Goal: Communication & Community: Answer question/provide support

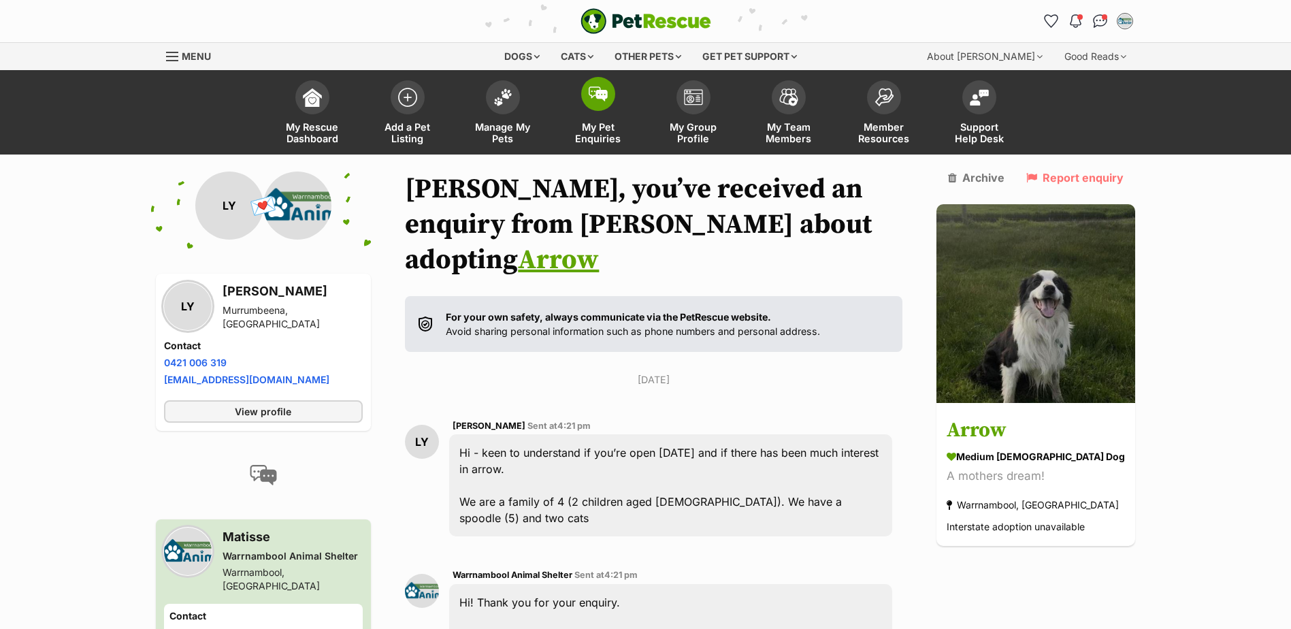
click at [613, 93] on span at bounding box center [598, 94] width 34 height 34
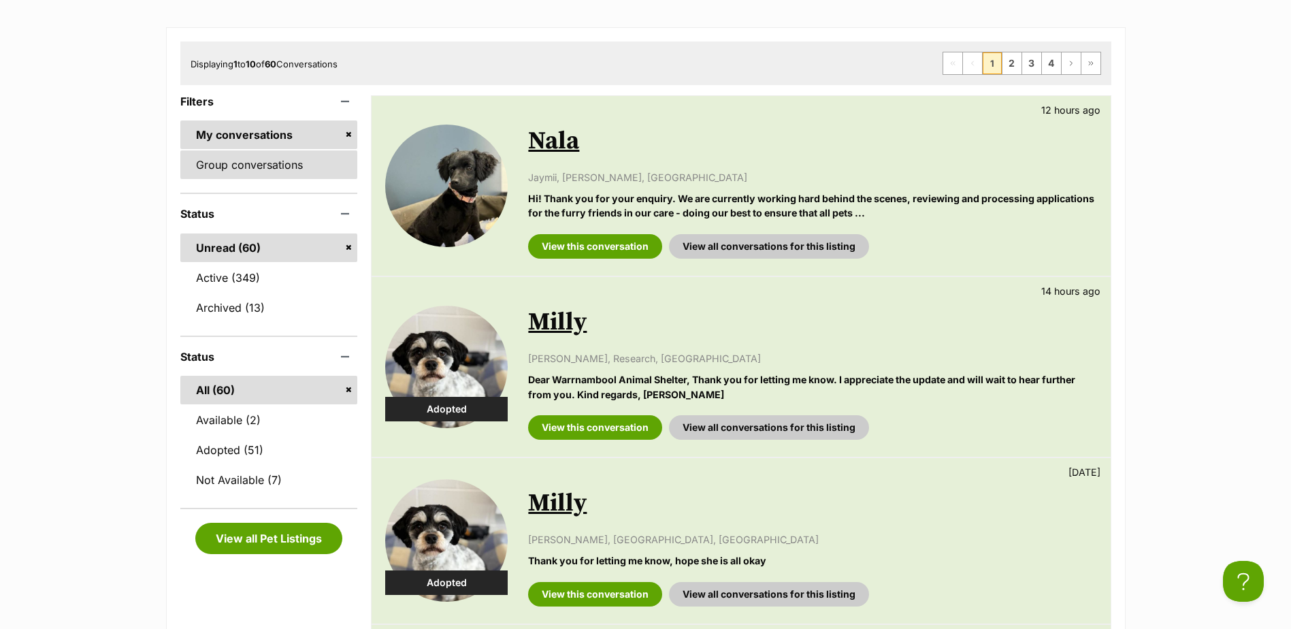
click at [273, 153] on link "Group conversations" at bounding box center [269, 164] width 178 height 29
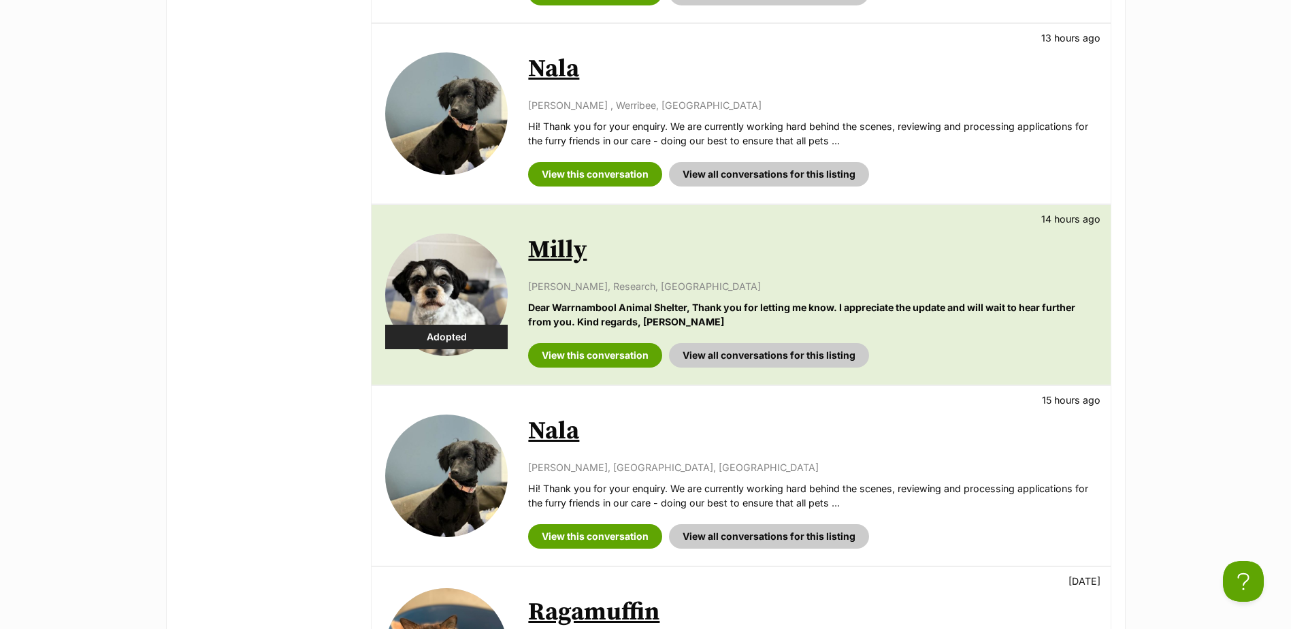
scroll to position [1157, 0]
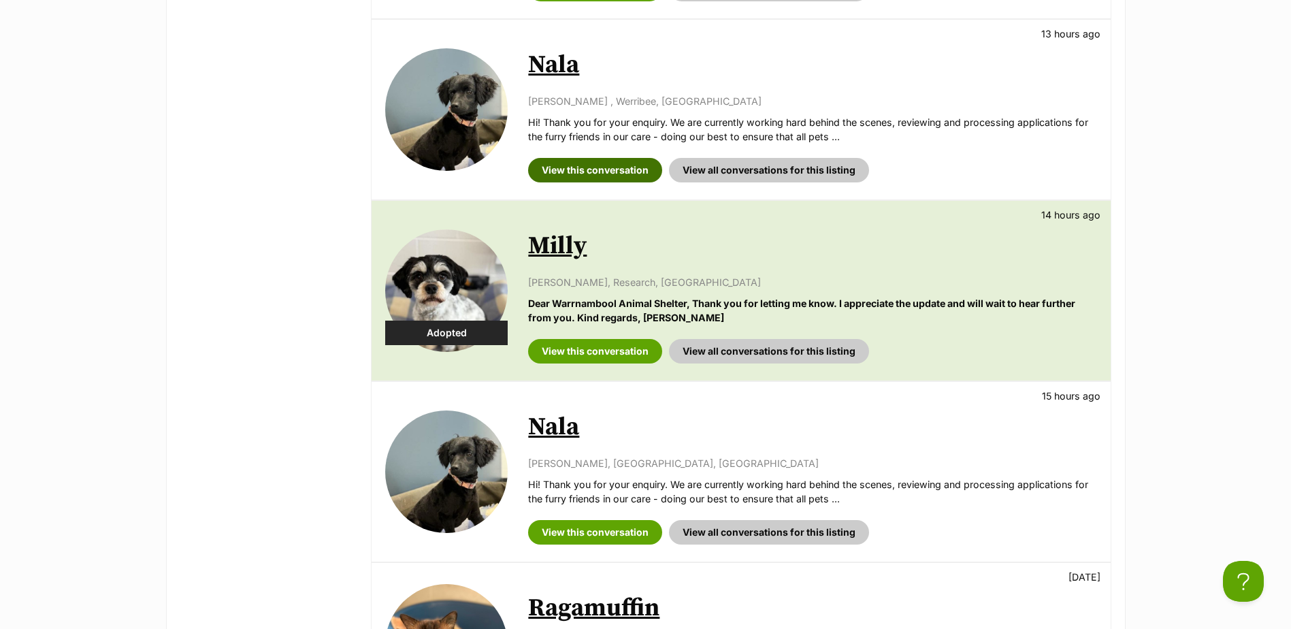
click at [587, 170] on link "View this conversation" at bounding box center [595, 170] width 134 height 24
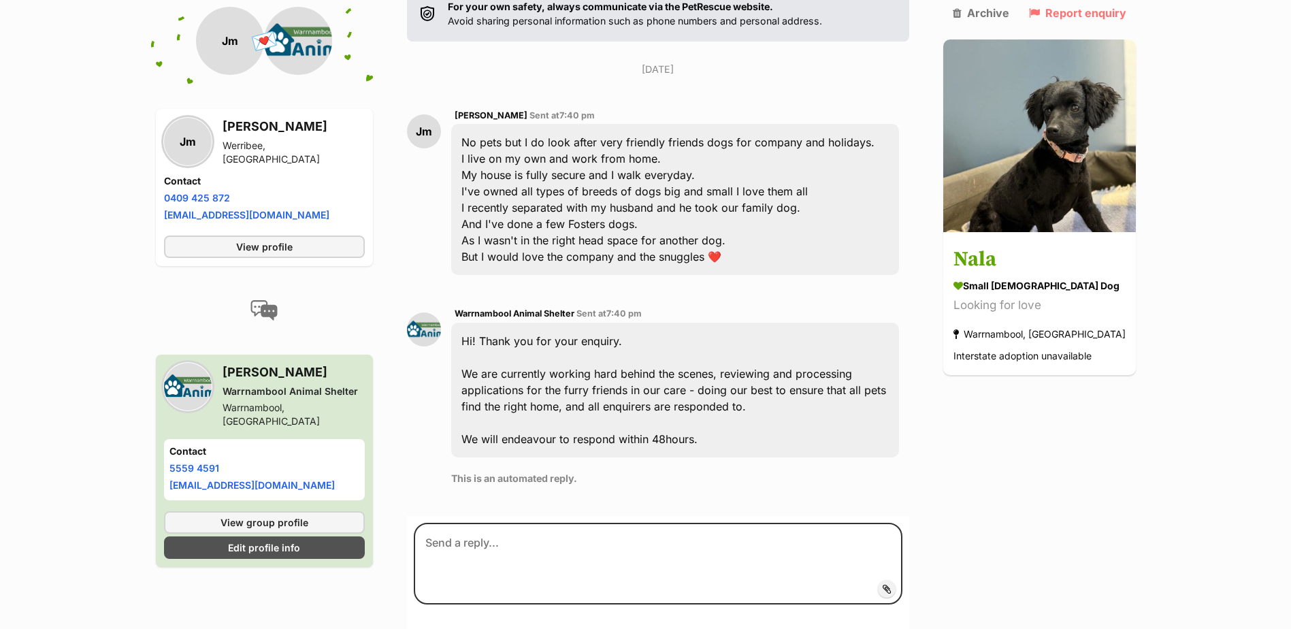
scroll to position [361, 0]
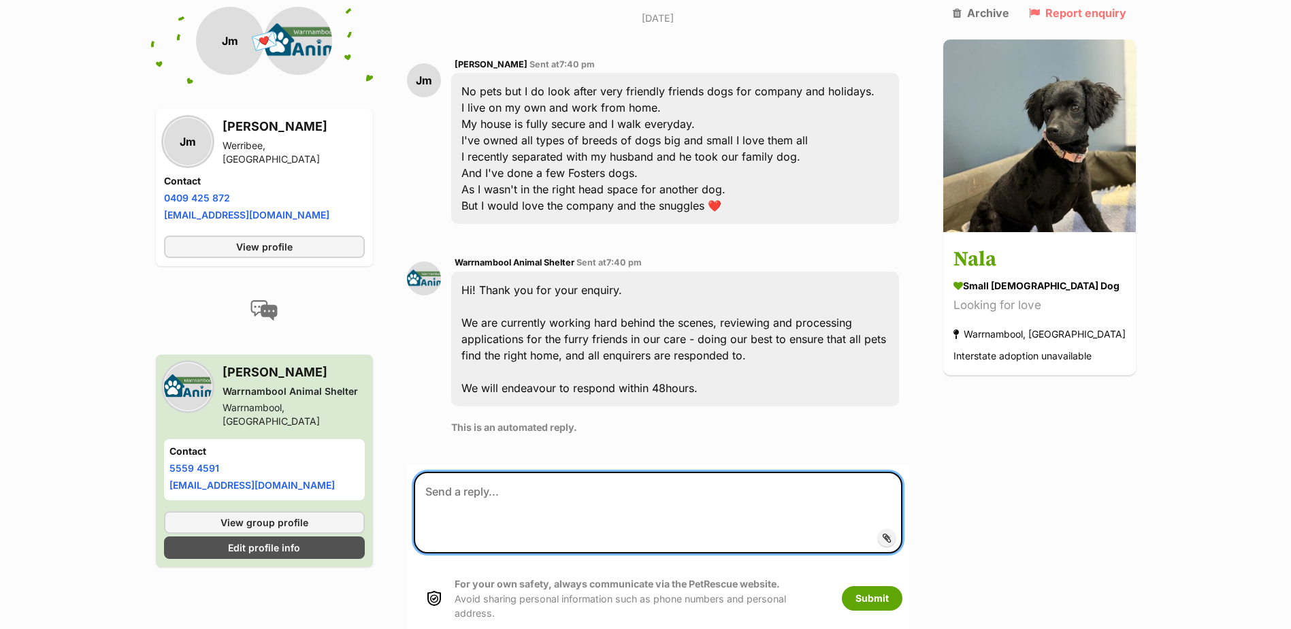
click at [578, 472] on textarea at bounding box center [658, 513] width 488 height 82
type textarea "I"
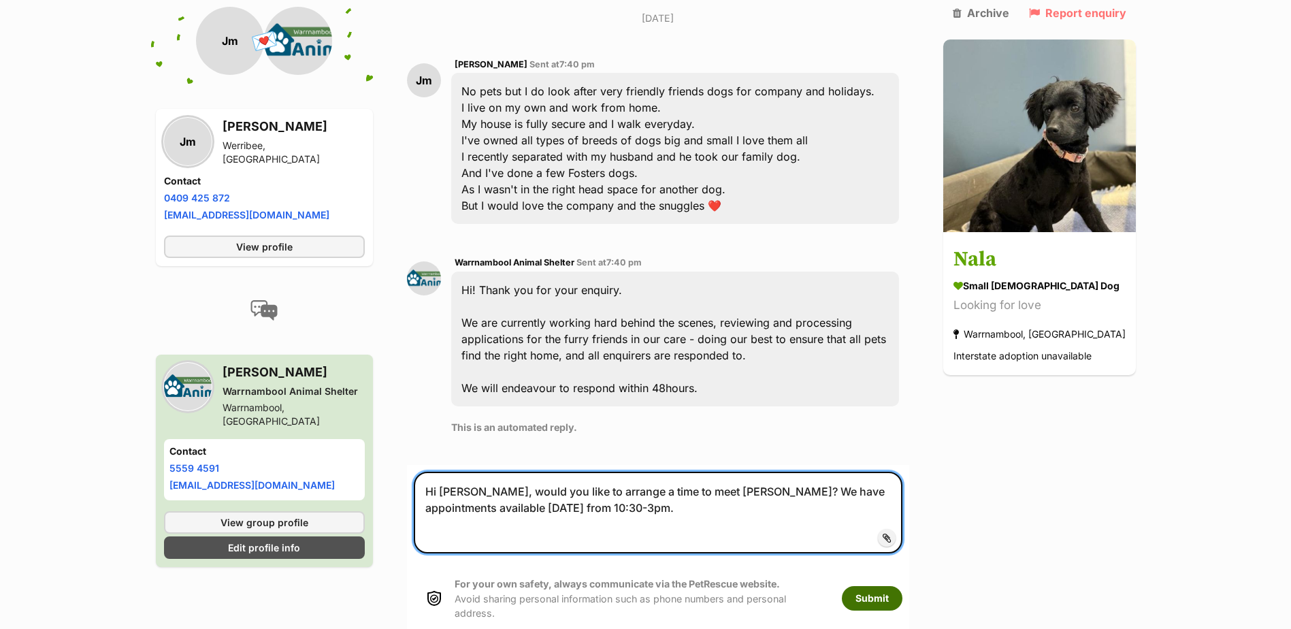
type textarea "Hi [PERSON_NAME], would you like to arrange a time to meet [PERSON_NAME]? We ha…"
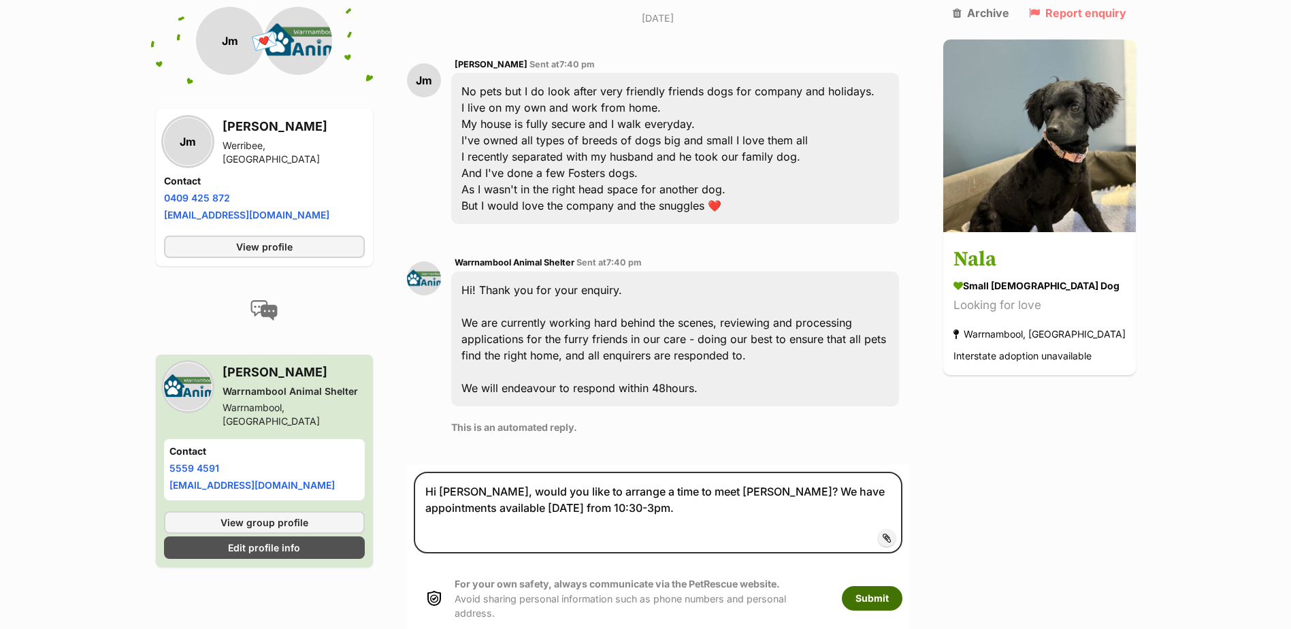
click at [902, 586] on button "Submit" at bounding box center [872, 598] width 61 height 24
